Goal: Task Accomplishment & Management: Use online tool/utility

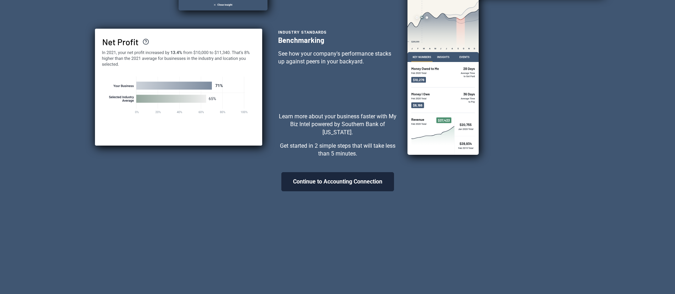
scroll to position [224, 0]
click at [336, 183] on button "Continue to Accounting Connection" at bounding box center [338, 181] width 113 height 19
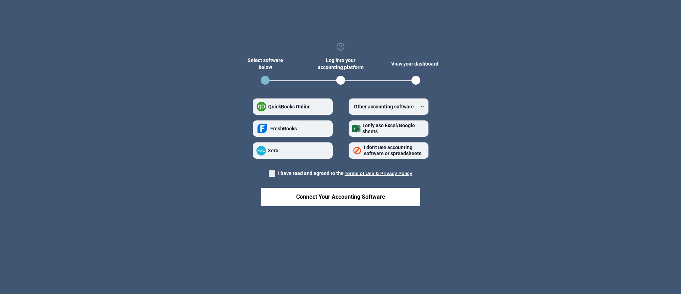
click at [310, 105] on span "QuickBooks Online" at bounding box center [289, 107] width 43 height 6
click at [257, 107] on Online "QuickBooks Online" at bounding box center [256, 107] width 0 height 0
radio Online "true"
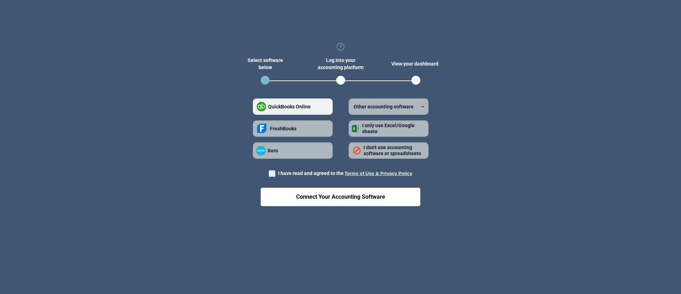
click at [272, 174] on span at bounding box center [272, 174] width 6 height 6
click at [269, 172] on input "I have read and agreed to the Terms of Use & Privacy Policy" at bounding box center [269, 172] width 0 height 0
checkbox input "true"
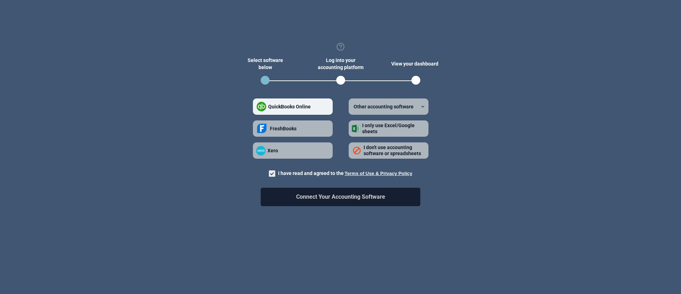
click at [292, 199] on button "Connect Your Accounting Software" at bounding box center [341, 197] width 160 height 18
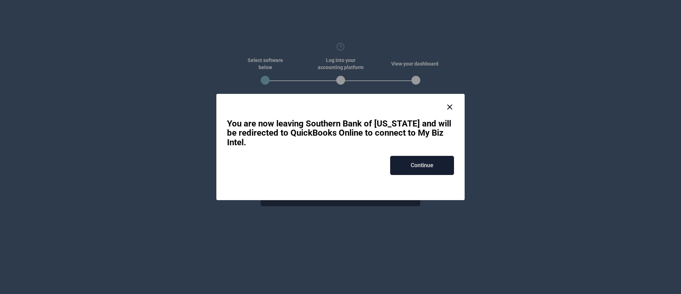
click at [427, 166] on button "Continue" at bounding box center [422, 165] width 64 height 19
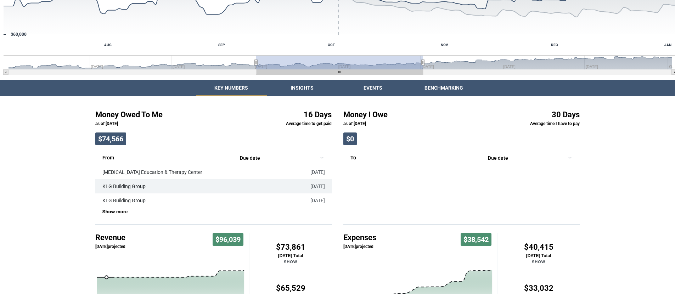
scroll to position [106, 0]
click at [305, 85] on div "Return to Online Banking Valuation See an estimate for how much your business i…" at bounding box center [337, 158] width 675 height 529
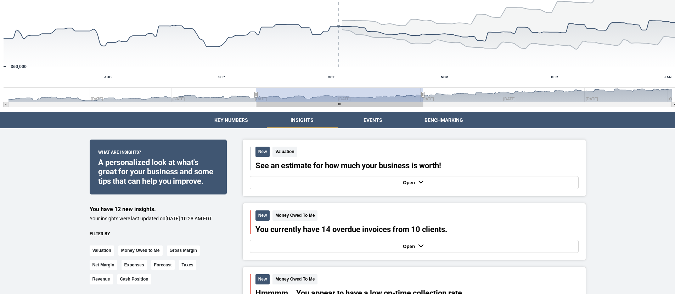
scroll to position [77, 0]
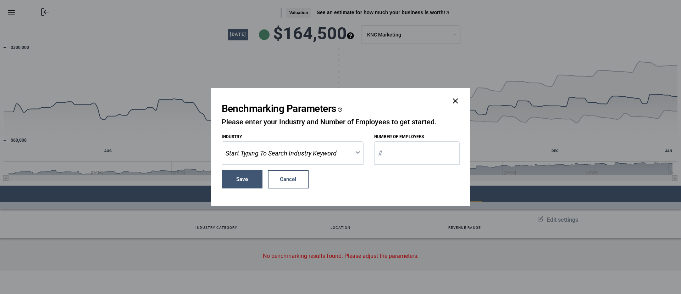
click at [303, 152] on input at bounding box center [287, 153] width 130 height 16
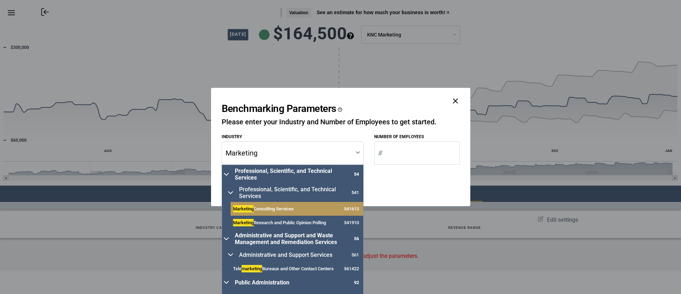
click at [315, 209] on button "Marketing Consulting Services 541613" at bounding box center [296, 209] width 133 height 14
type input "Marketing Consulting Services"
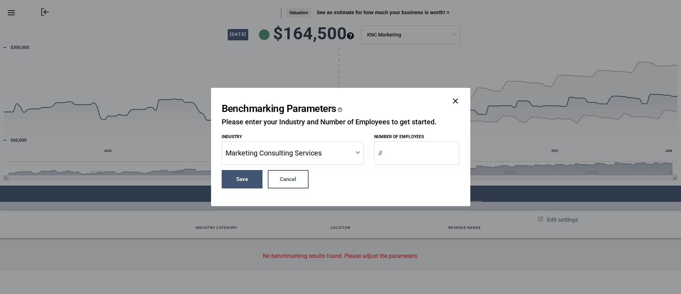
click at [390, 145] on input "Number of Employees" at bounding box center [416, 152] width 85 height 23
type input "6"
click at [241, 178] on button "Save" at bounding box center [242, 179] width 41 height 18
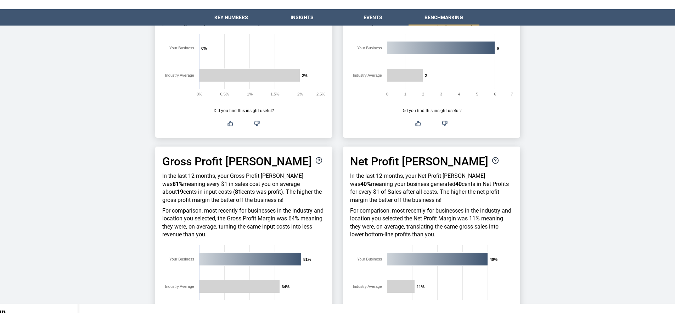
scroll to position [523, 0]
